Goal: Information Seeking & Learning: Learn about a topic

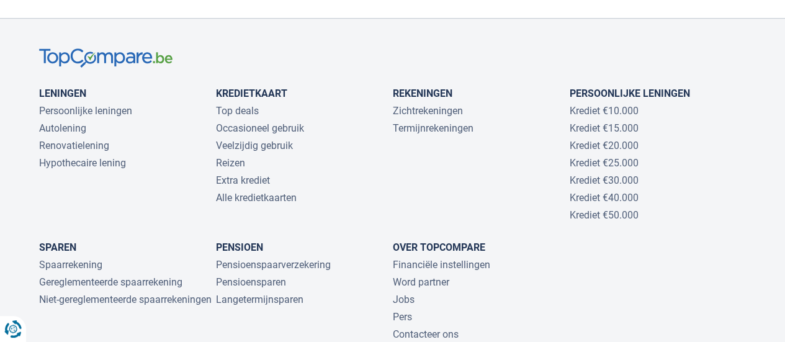
scroll to position [2702, 0]
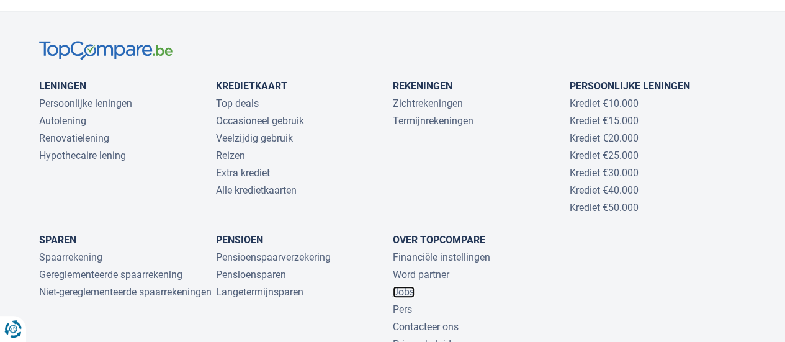
click at [402, 286] on link "Jobs" at bounding box center [404, 292] width 22 height 12
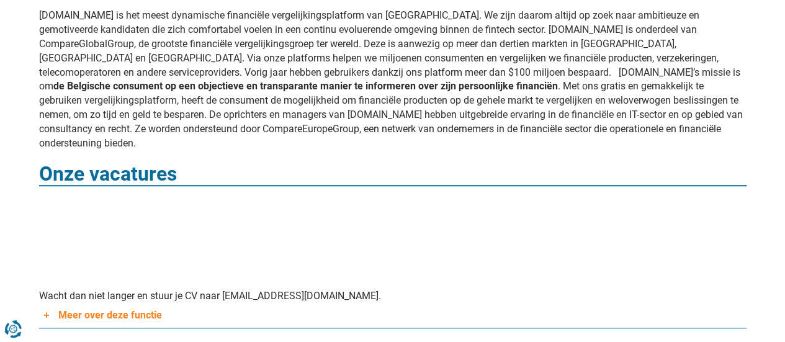
scroll to position [394, 0]
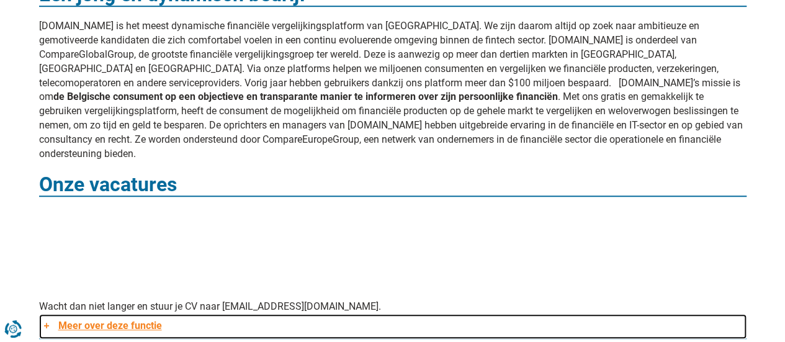
click at [130, 314] on link "Meer over deze functie" at bounding box center [392, 326] width 707 height 25
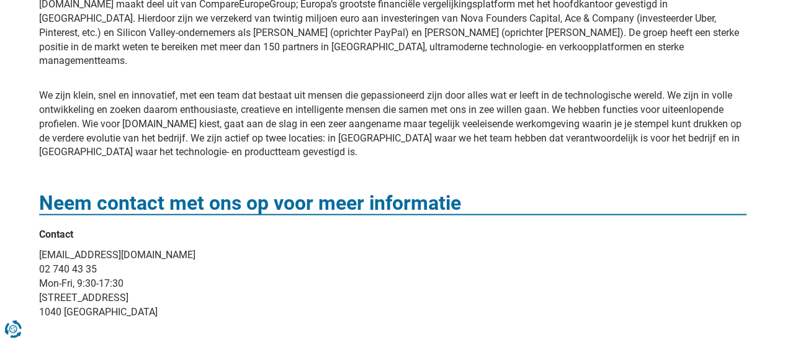
scroll to position [1416, 0]
